Goal: Task Accomplishment & Management: Manage account settings

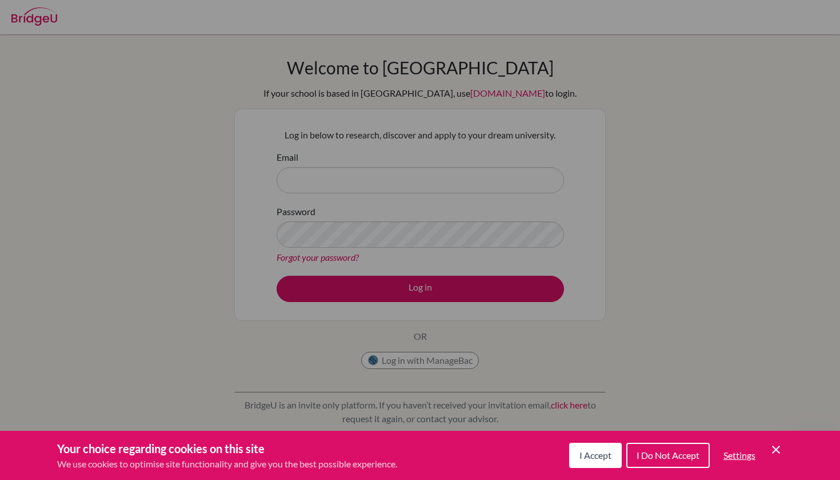
click at [778, 451] on icon "Save and close" at bounding box center [776, 449] width 8 height 8
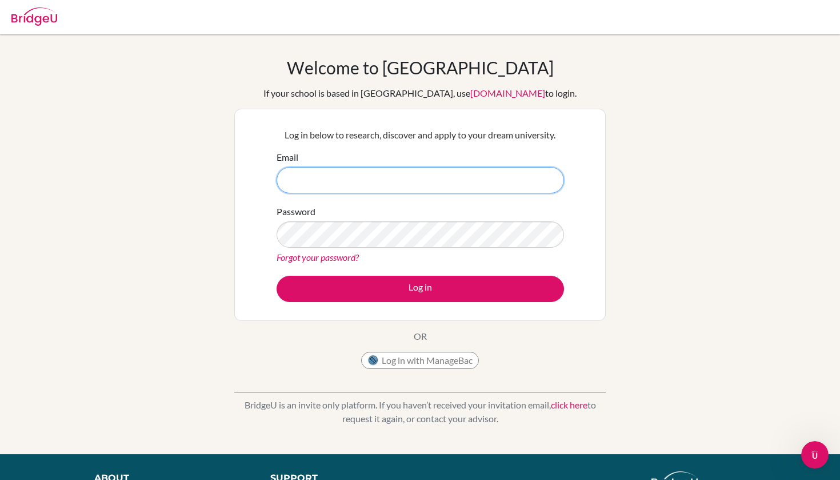
click at [328, 177] on input "Email" at bounding box center [421, 180] width 288 height 26
click at [361, 169] on input "Email" at bounding box center [421, 180] width 288 height 26
click at [348, 169] on input "Email" at bounding box center [421, 180] width 288 height 26
type input "[EMAIL_ADDRESS][DOMAIN_NAME]"
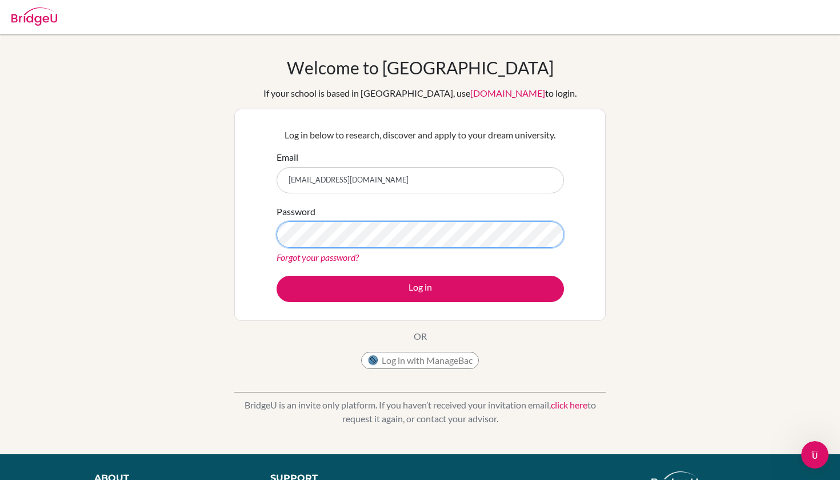
click at [420, 288] on button "Log in" at bounding box center [421, 289] width 288 height 26
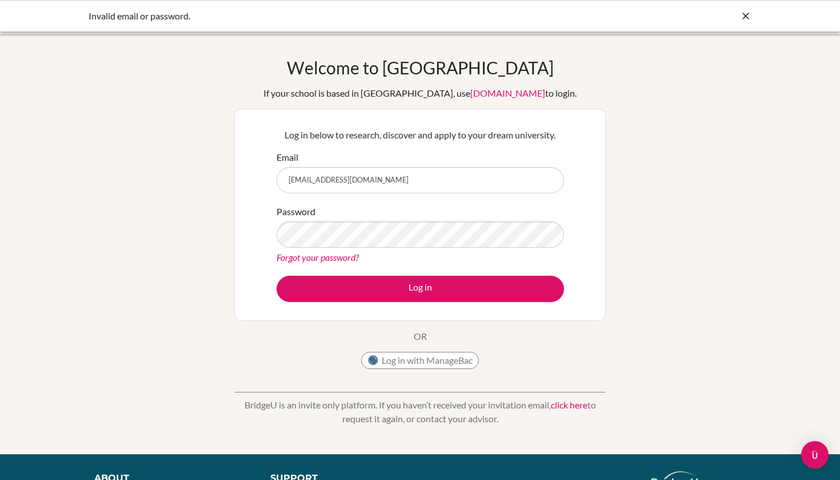
click at [431, 354] on button "Log in with ManageBac" at bounding box center [420, 360] width 118 height 17
click at [373, 177] on input "[EMAIL_ADDRESS][DOMAIN_NAME]" at bounding box center [421, 180] width 288 height 26
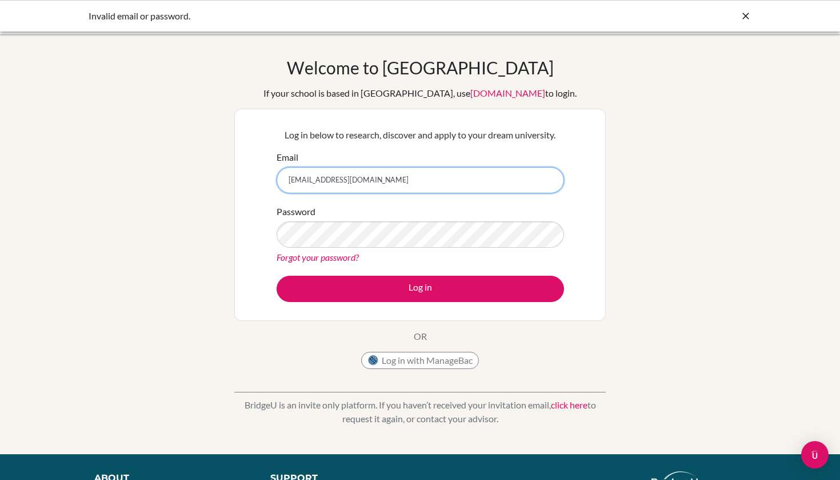
click at [412, 177] on input "[EMAIL_ADDRESS][DOMAIN_NAME]" at bounding box center [421, 180] width 288 height 26
click at [381, 183] on input "[EMAIL_ADDRESS][DOMAIN_NAME]" at bounding box center [421, 180] width 288 height 26
click at [374, 180] on input "[EMAIL_ADDRESS][DOMAIN_NAME]" at bounding box center [421, 180] width 288 height 26
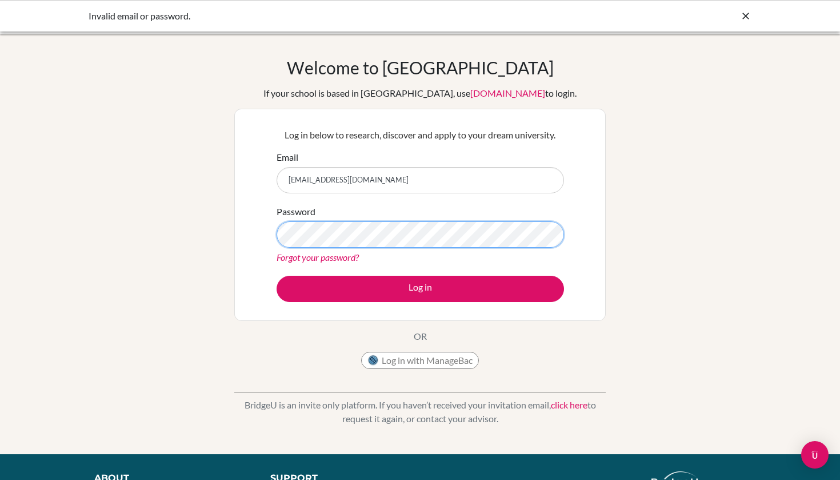
click at [420, 288] on button "Log in" at bounding box center [421, 289] width 288 height 26
